Goal: Navigation & Orientation: Find specific page/section

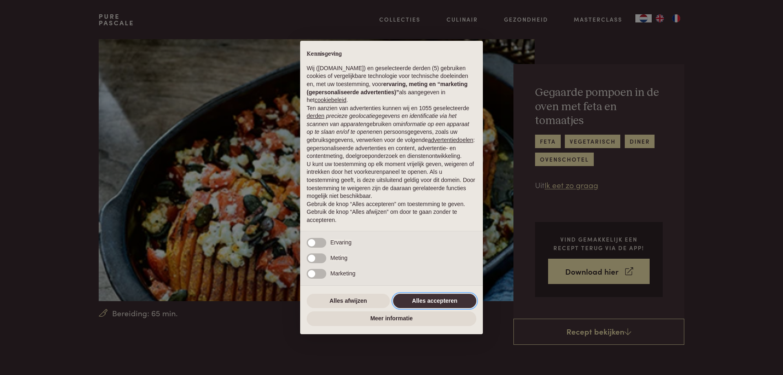
click at [422, 302] on button "Alles accepteren" at bounding box center [434, 301] width 83 height 15
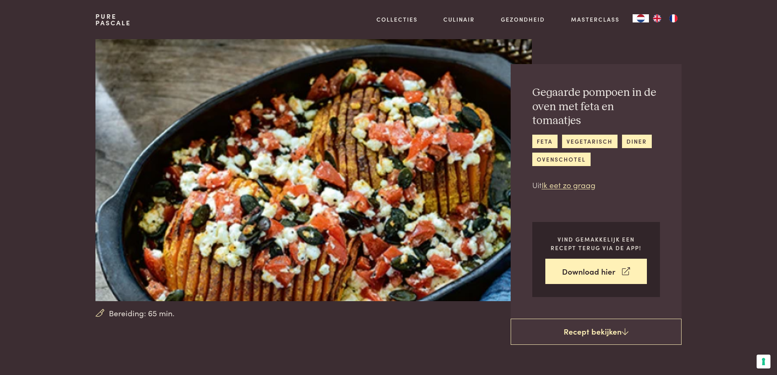
click at [674, 19] on img "FR" at bounding box center [674, 18] width 10 height 8
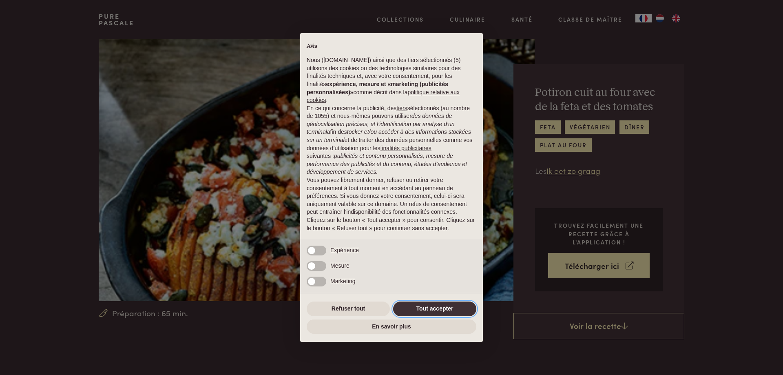
click at [441, 309] on button "Tout accepter" at bounding box center [434, 309] width 83 height 15
